Goal: Find specific fact: Find specific fact

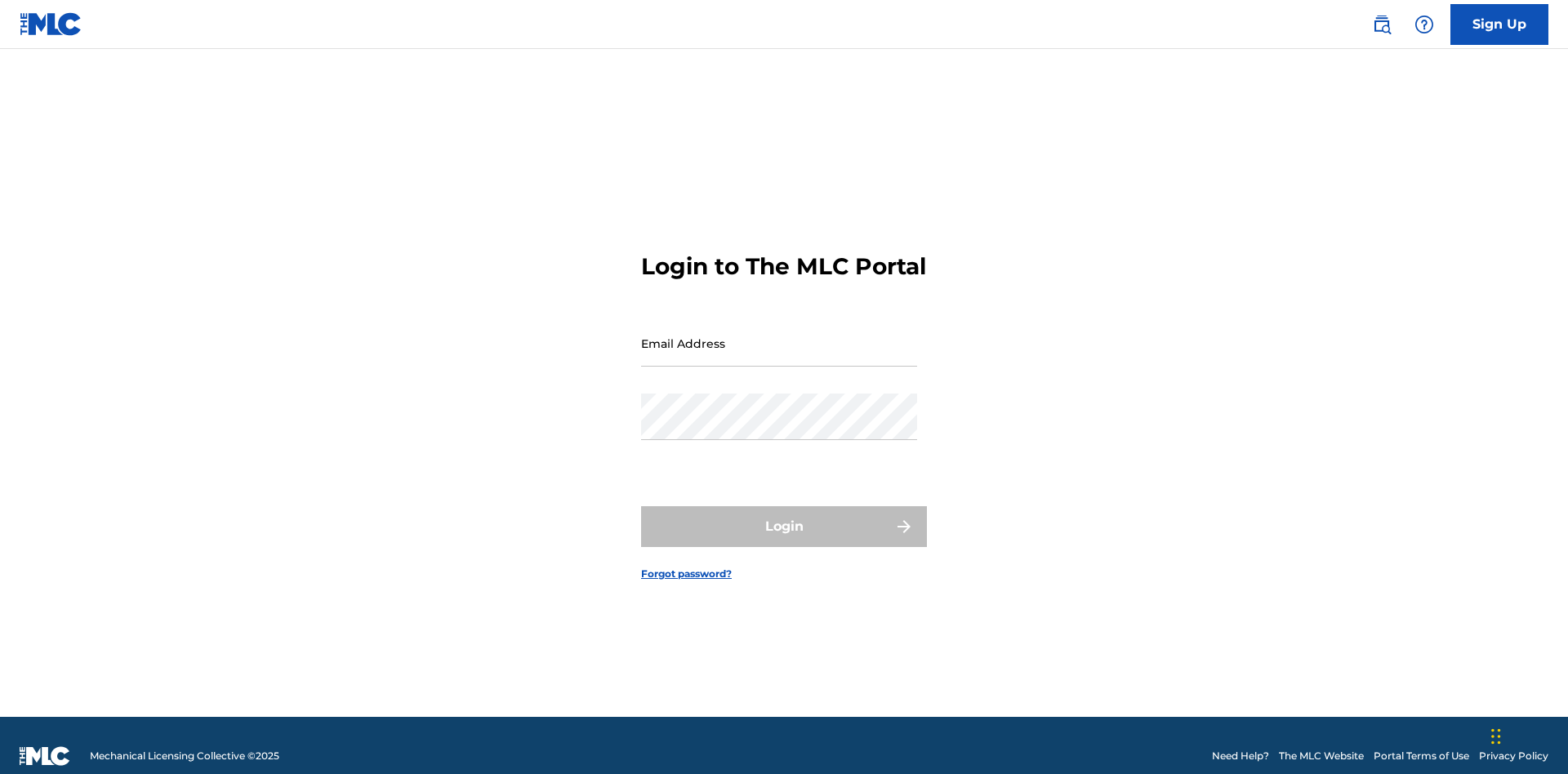
scroll to position [21, 0]
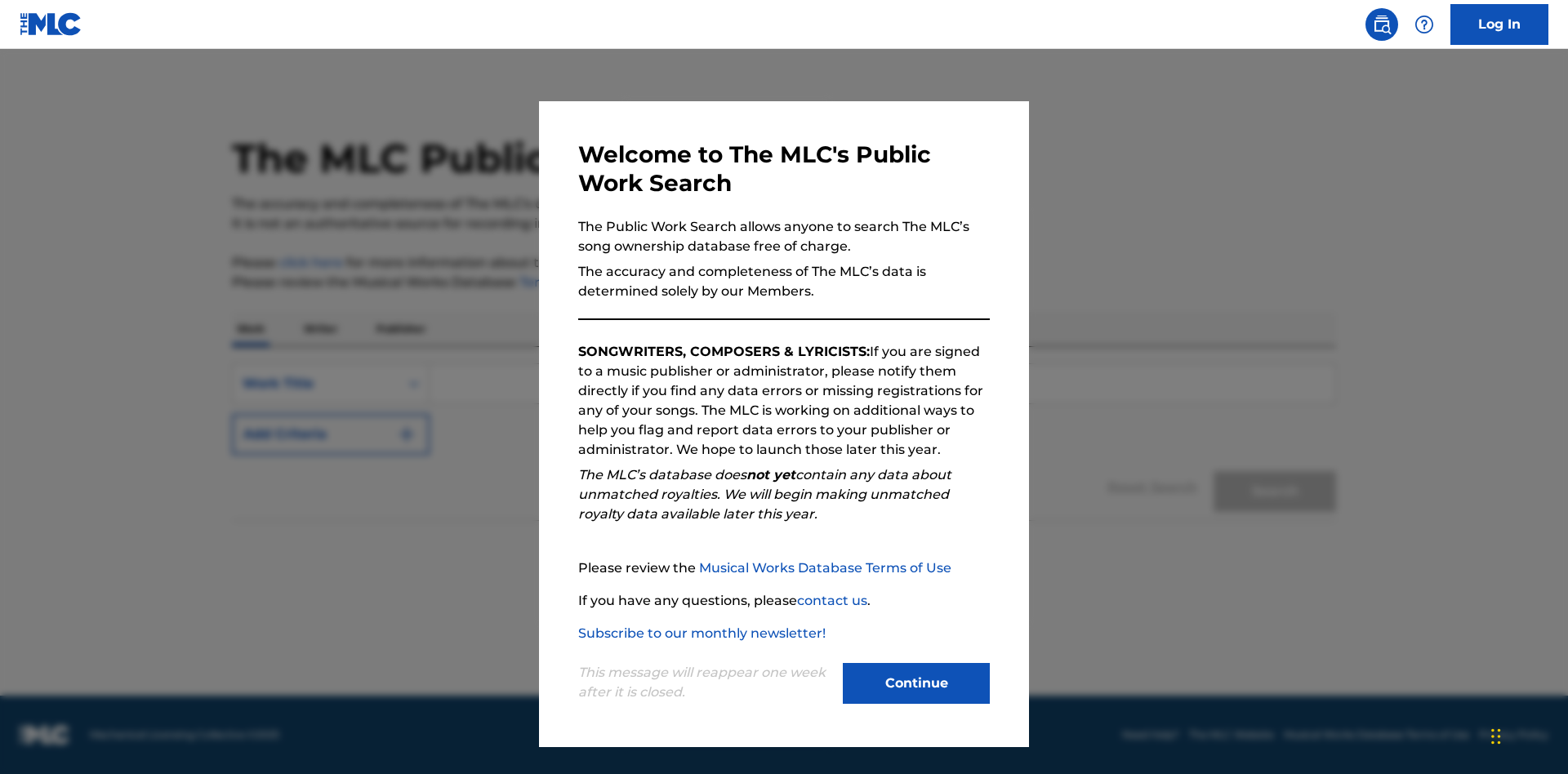
click at [916, 683] on button "Continue" at bounding box center [916, 683] width 147 height 41
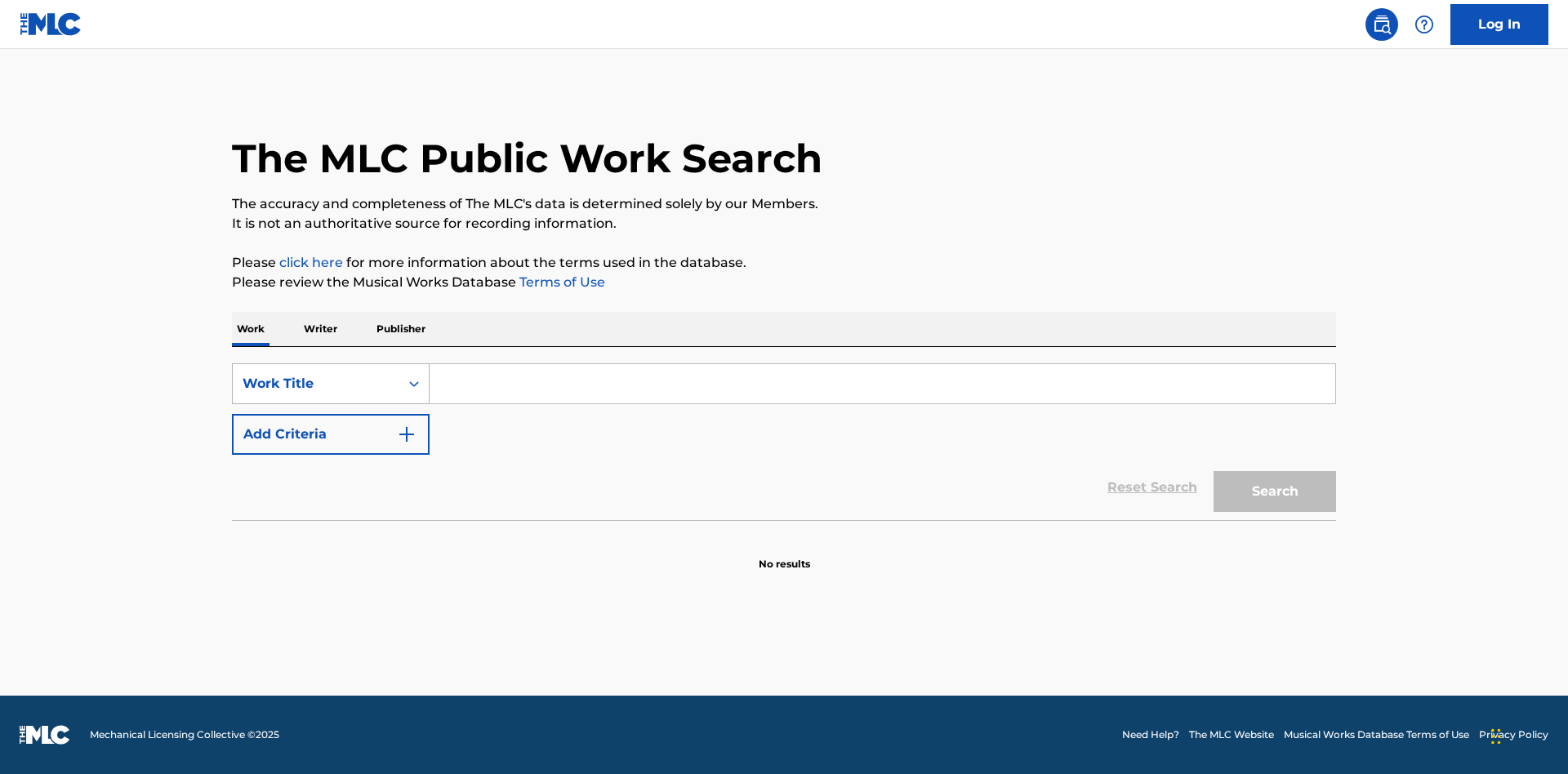
click at [316, 384] on div "Work Title" at bounding box center [316, 384] width 147 height 20
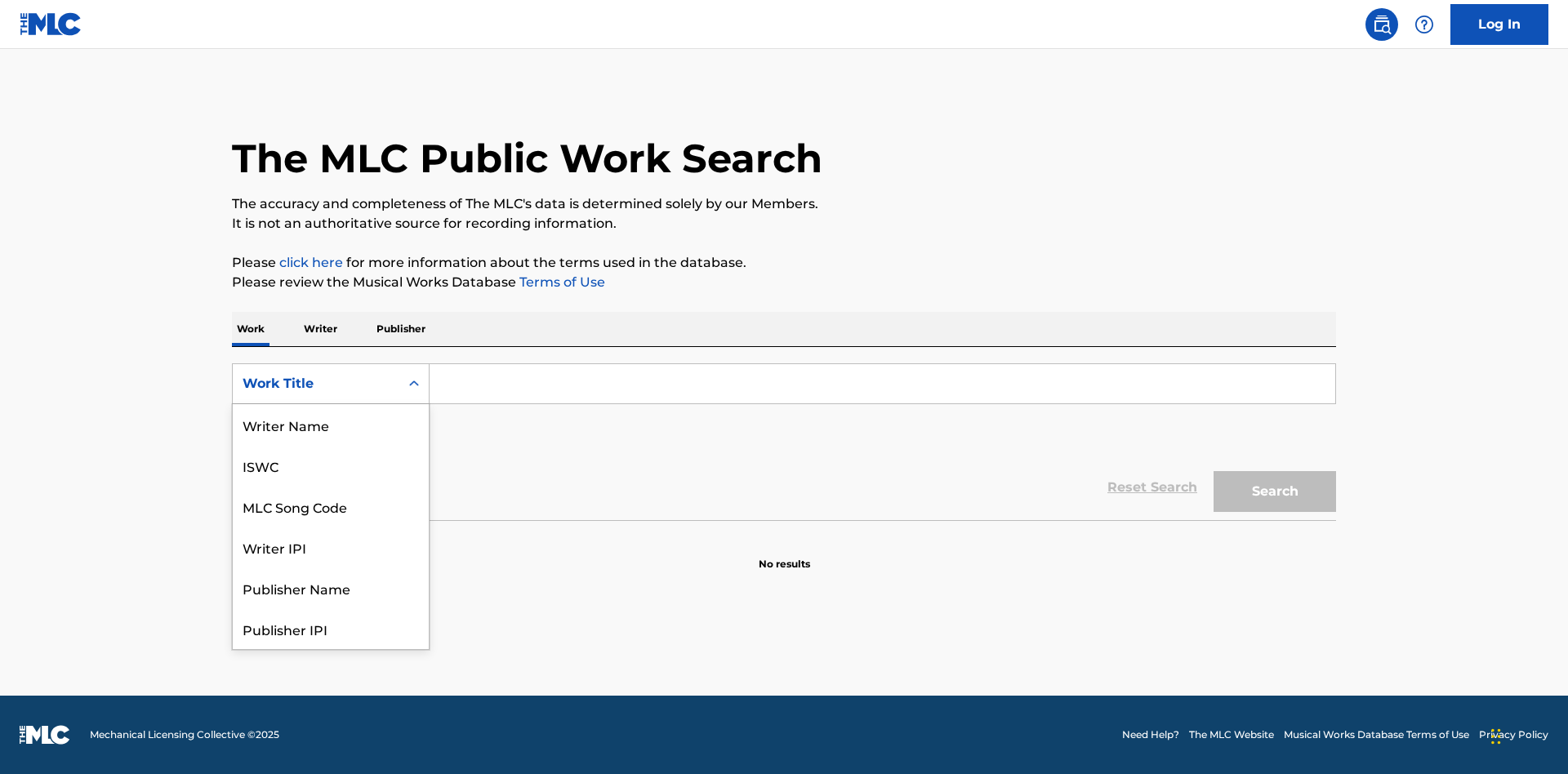
scroll to position [81, 0]
click at [331, 424] on div "MLC Song Code" at bounding box center [330, 424] width 196 height 41
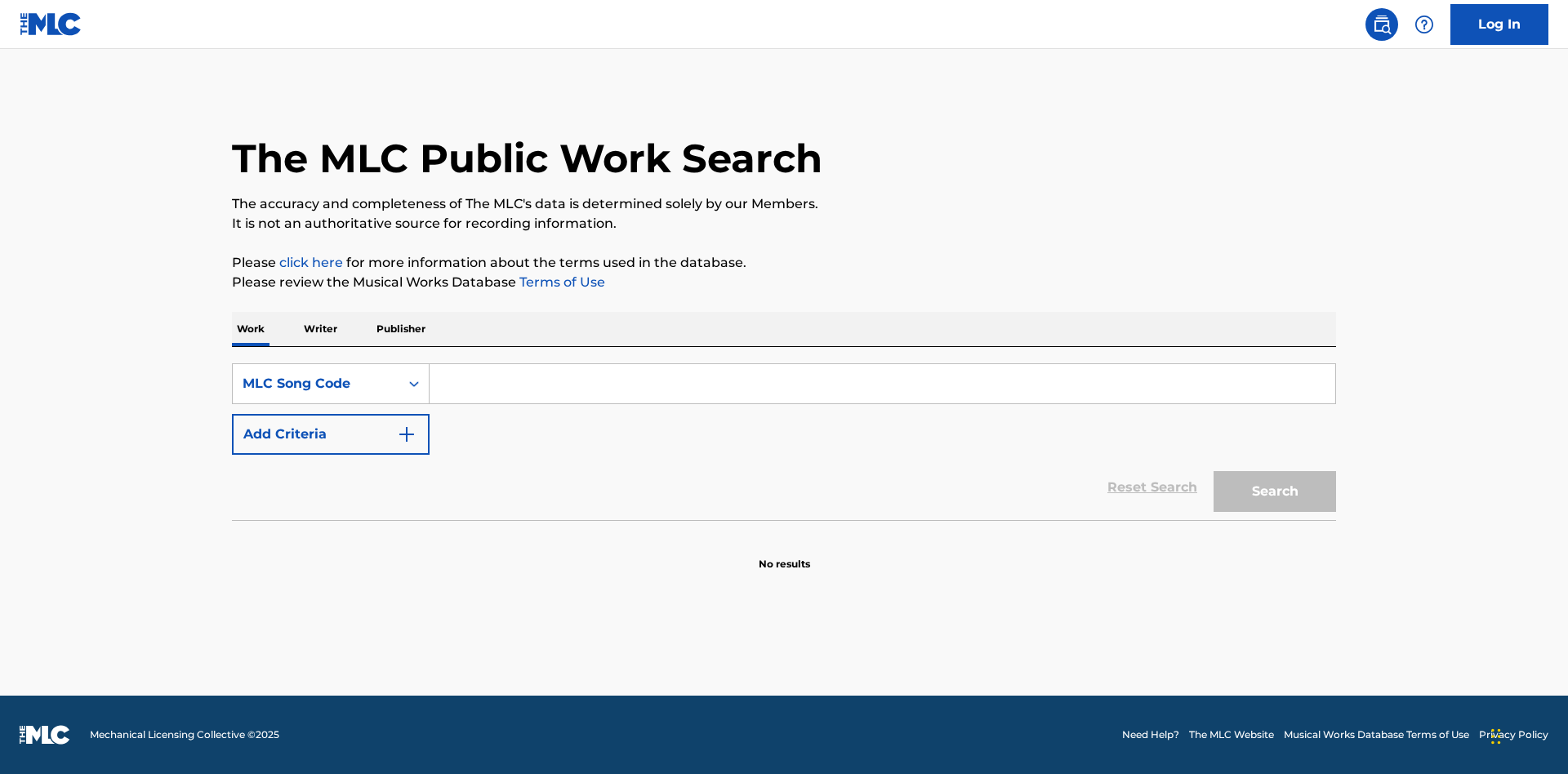
click at [882, 384] on input "Search Form" at bounding box center [882, 384] width 906 height 39
type input "MV82XX"
click at [1274, 491] on button "Search" at bounding box center [1274, 491] width 122 height 41
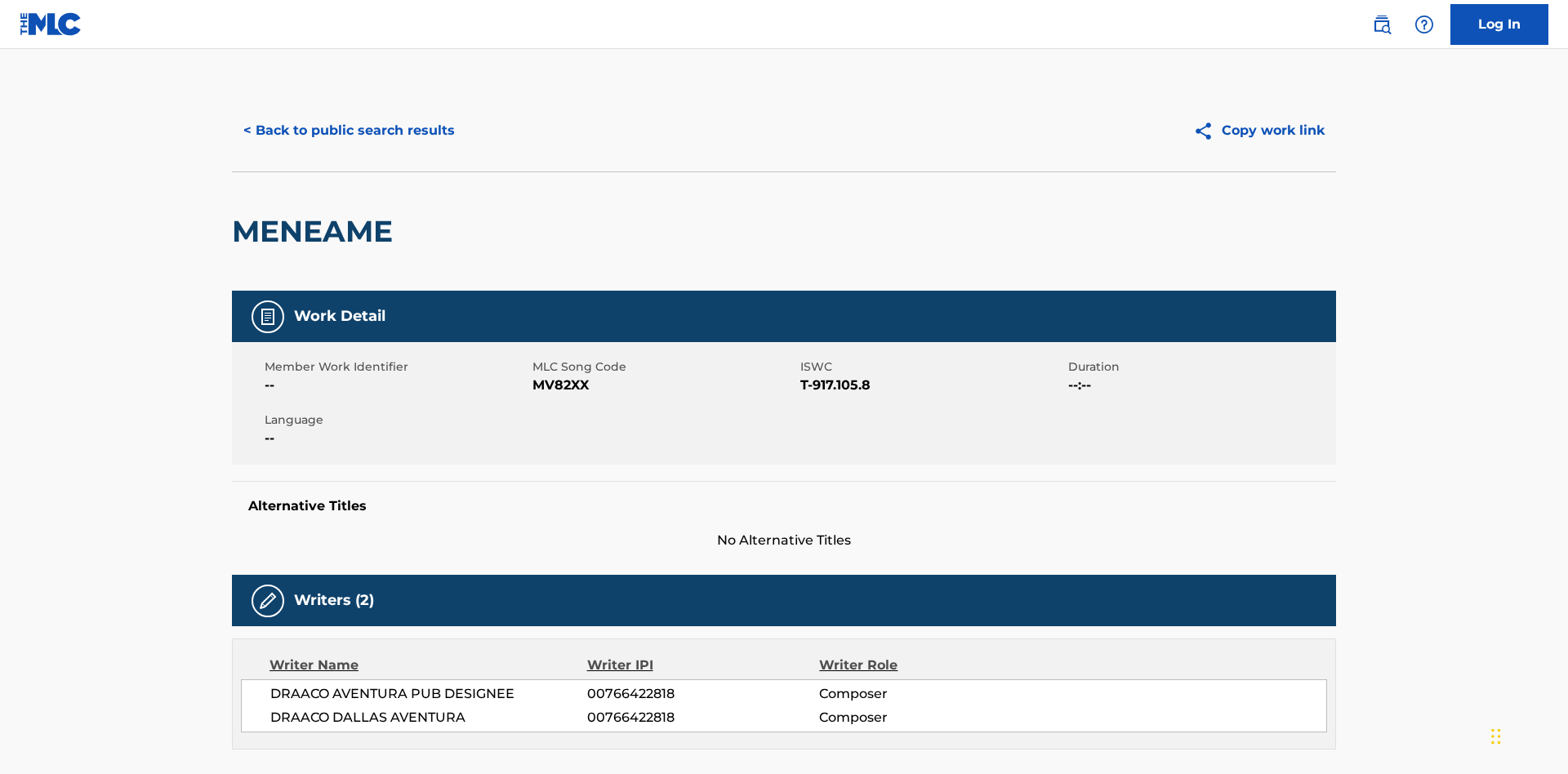
scroll to position [12, 0]
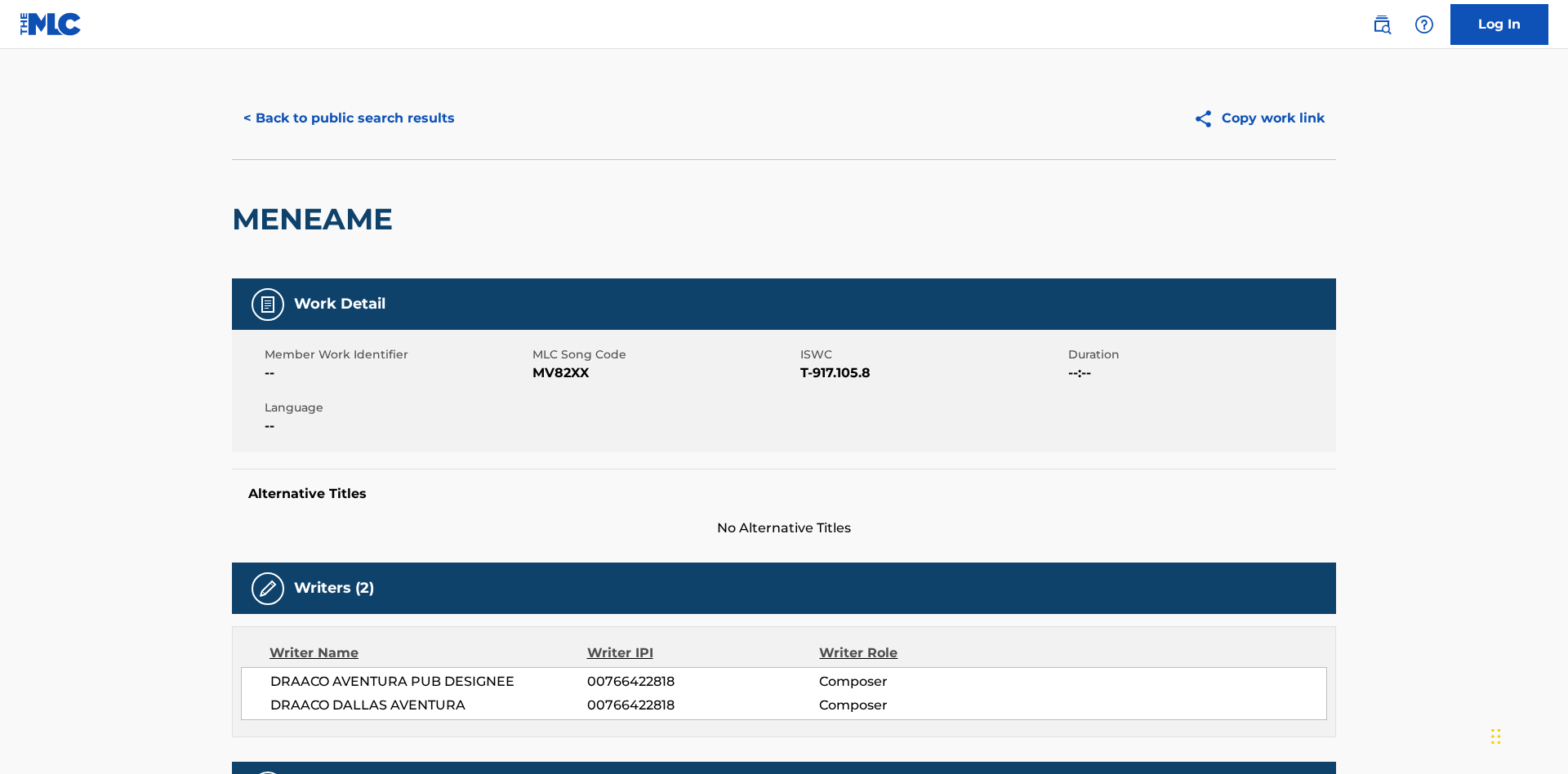
click at [1259, 118] on button "Copy work link" at bounding box center [1259, 118] width 155 height 41
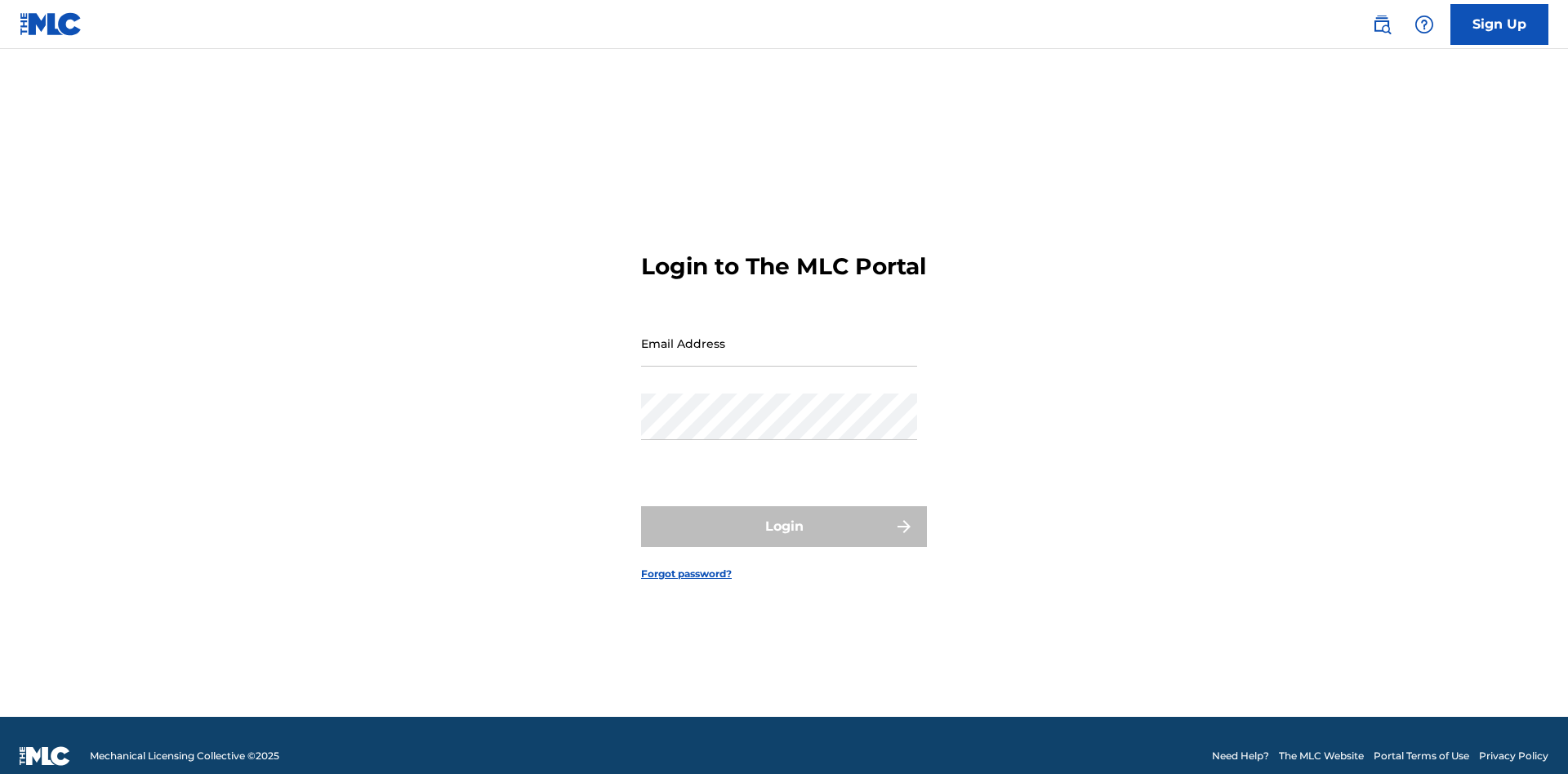
click at [779, 335] on input "Email Address" at bounding box center [778, 343] width 276 height 47
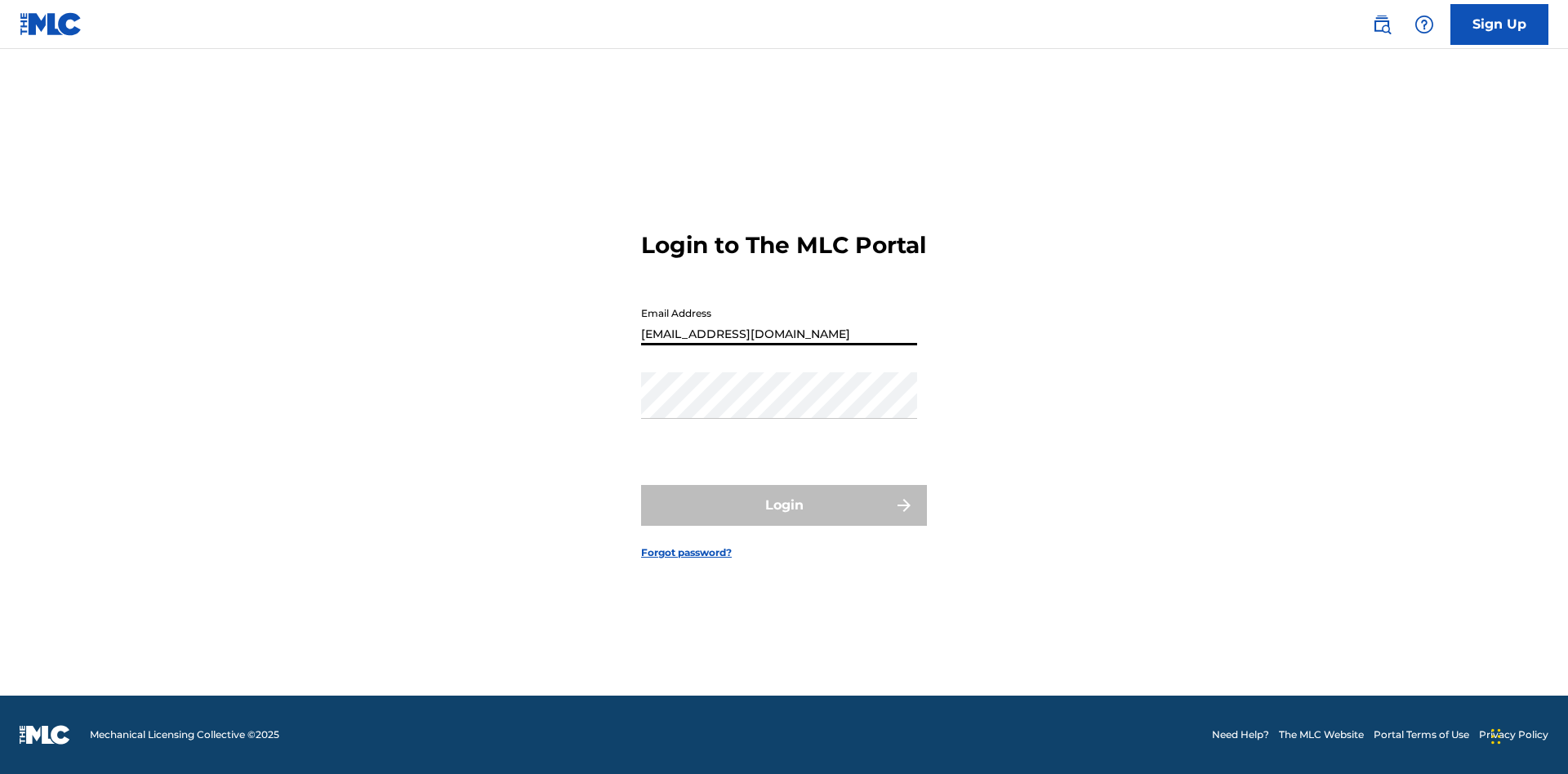
type input "[EMAIL_ADDRESS][DOMAIN_NAME]"
click at [784, 519] on button "Login" at bounding box center [784, 505] width 286 height 41
